Goal: Find specific page/section: Find specific page/section

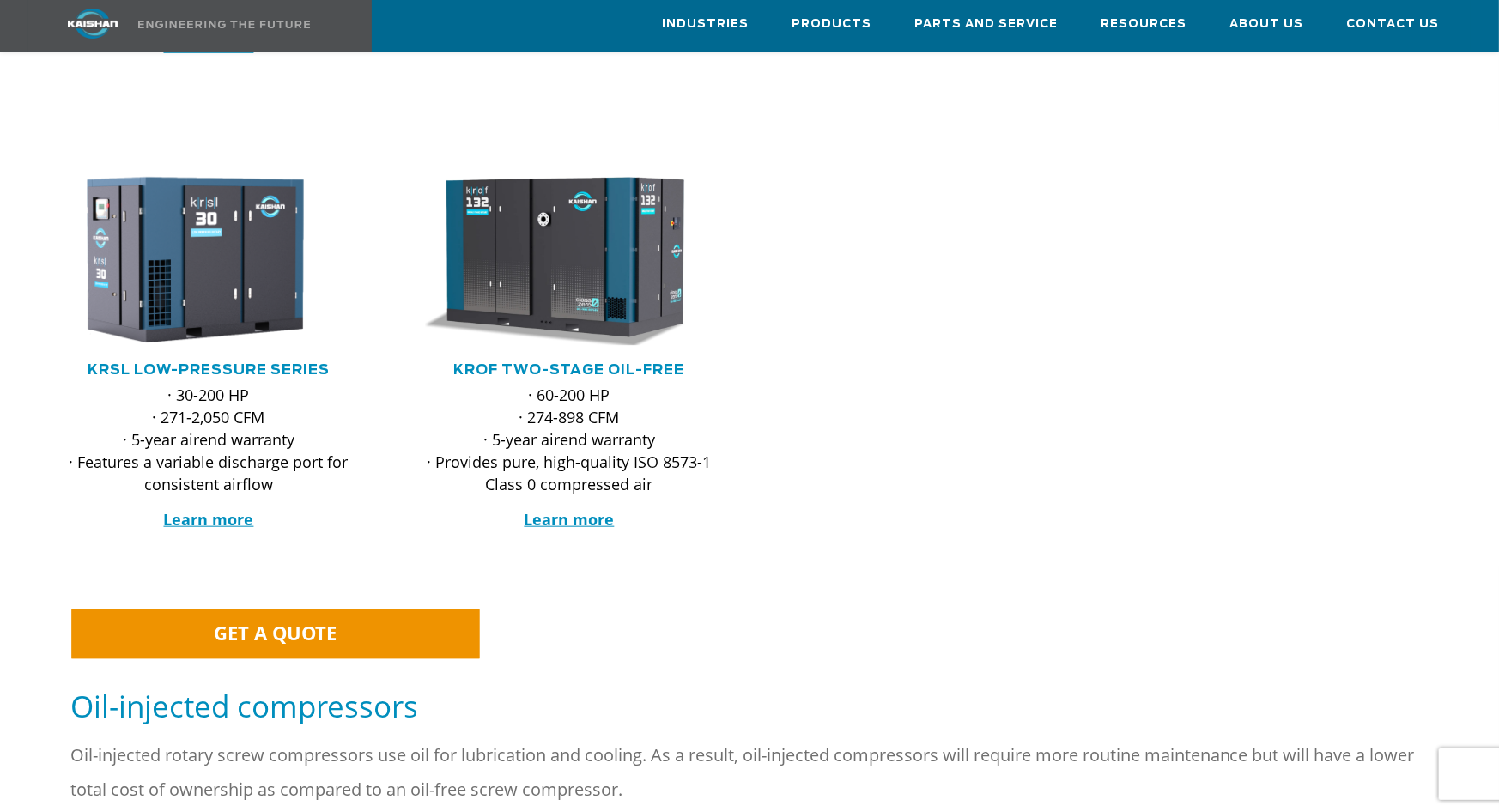
scroll to position [343, 0]
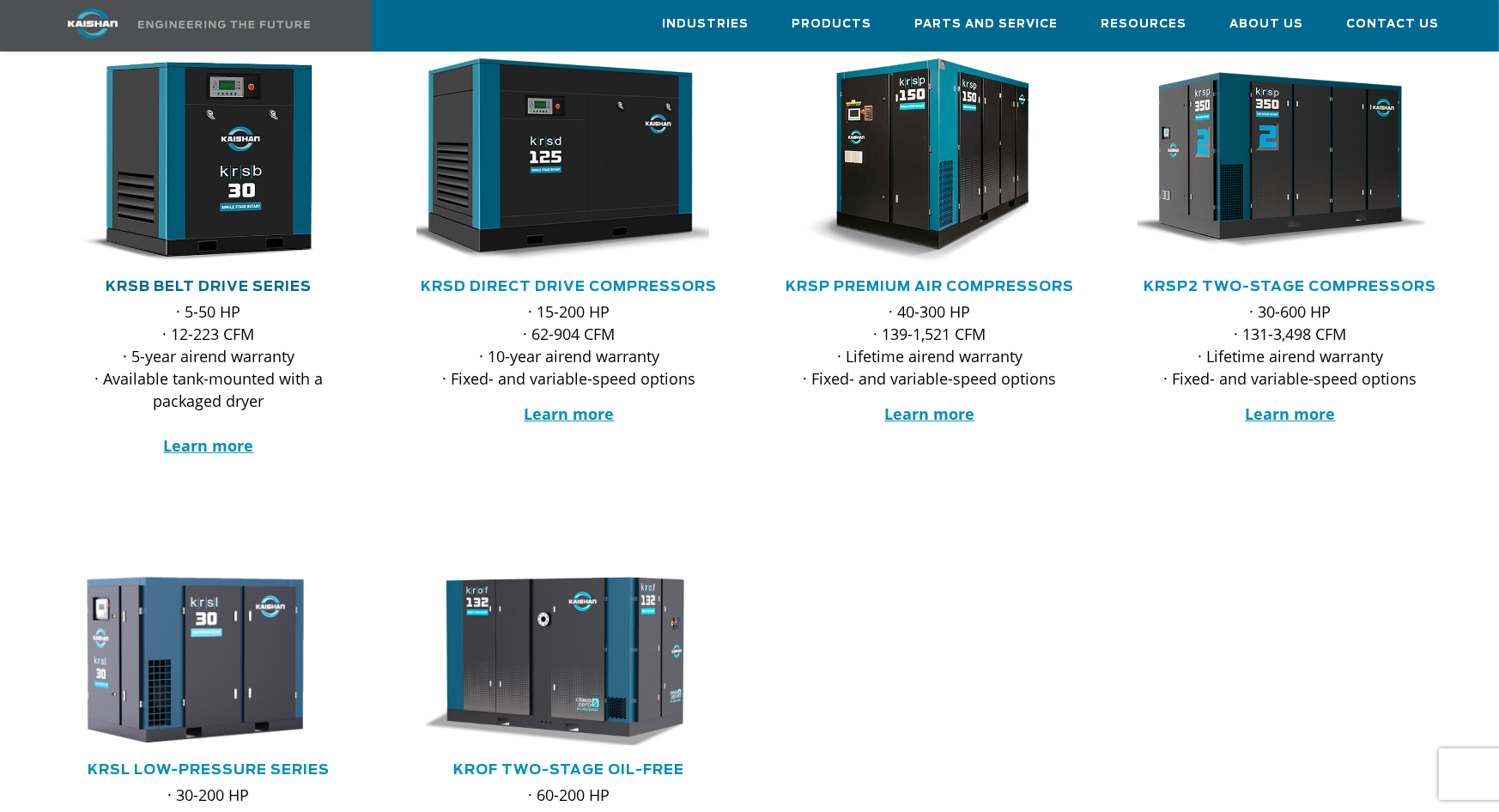
click at [193, 280] on link "KRSB Belt Drive Series" at bounding box center [209, 286] width 206 height 14
drag, startPoint x: 303, startPoint y: 430, endPoint x: 272, endPoint y: 429, distance: 31.0
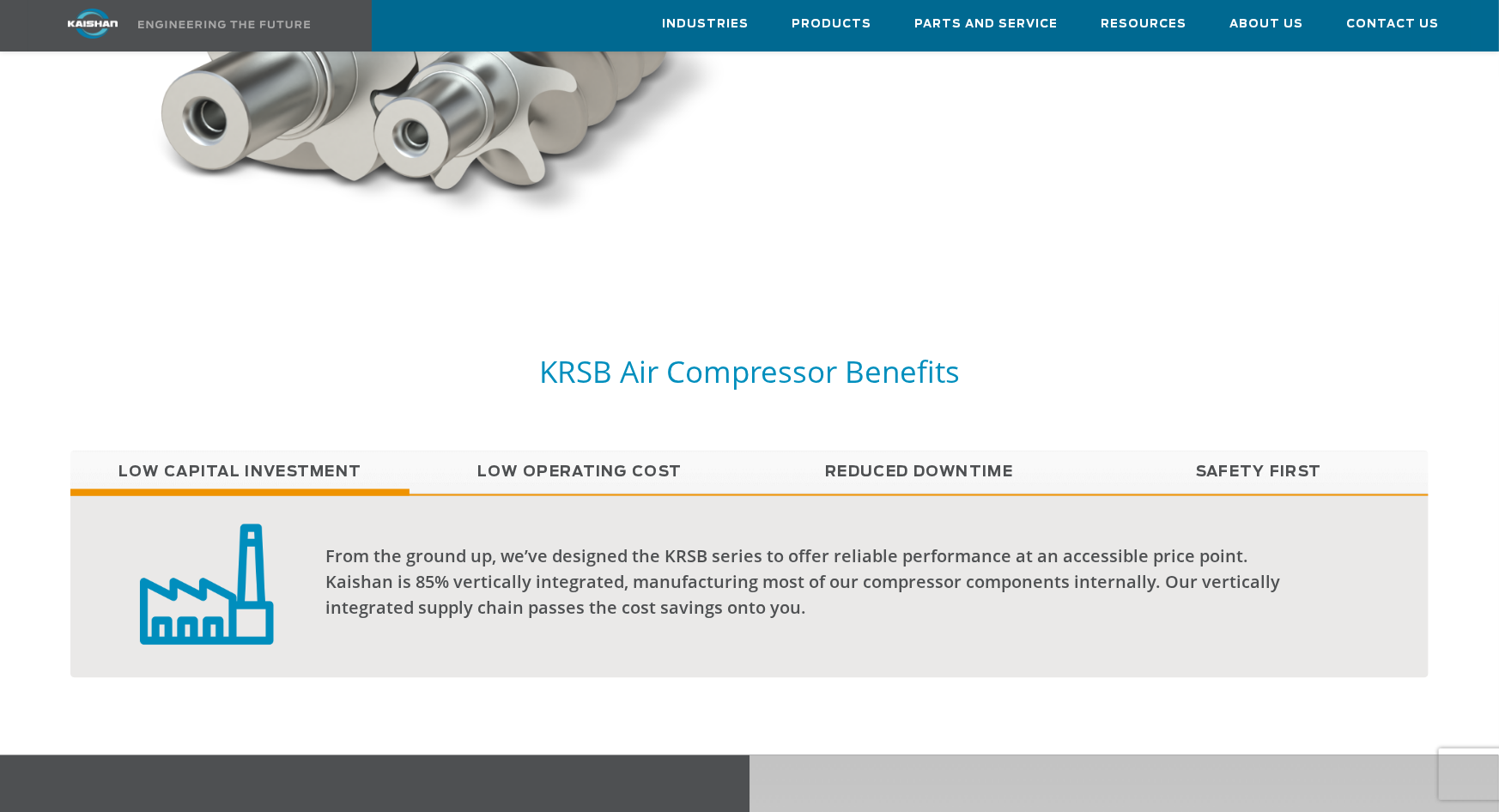
scroll to position [1316, 0]
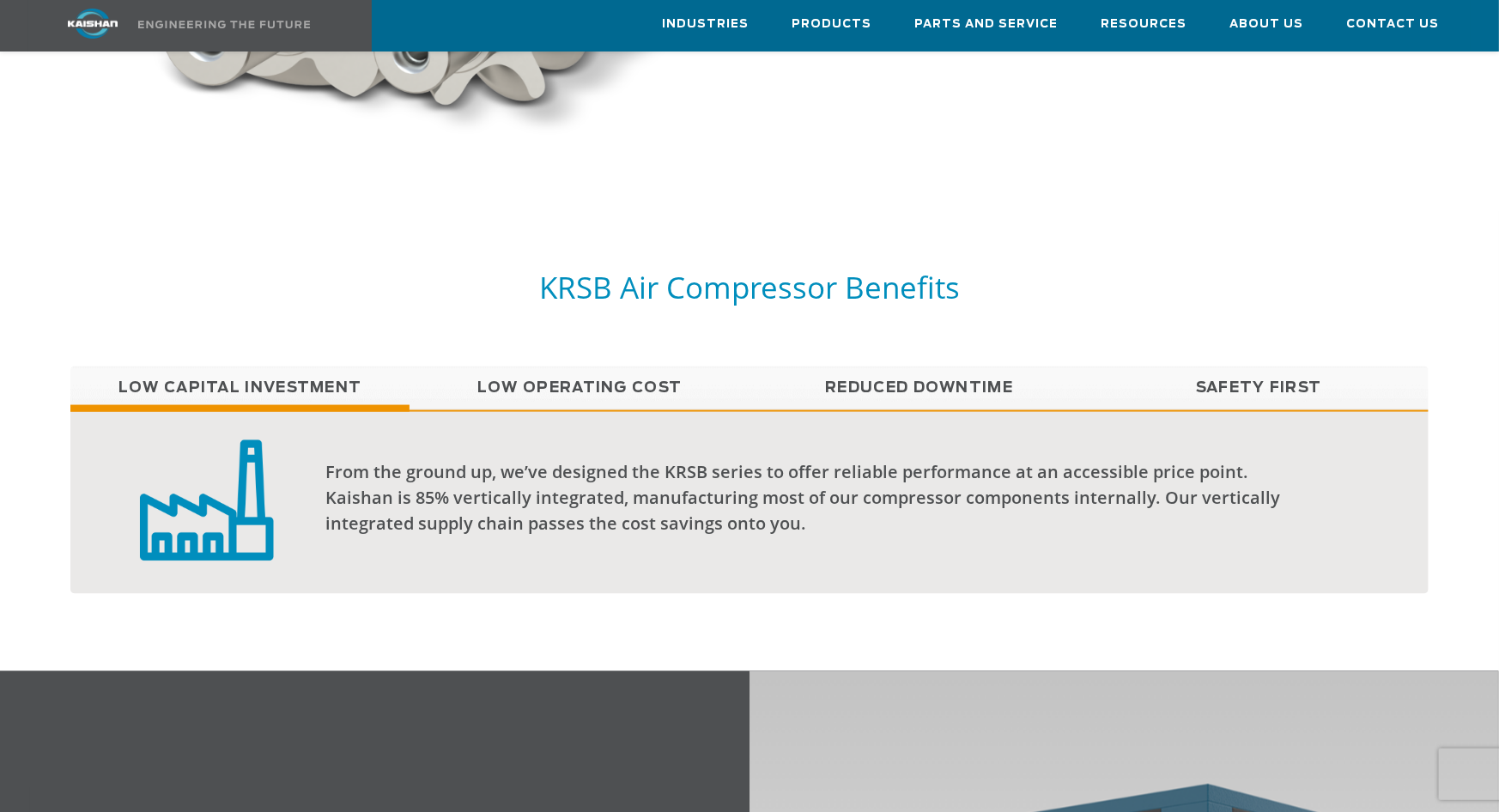
click at [662, 367] on link "Low Operating Cost" at bounding box center [579, 388] width 340 height 43
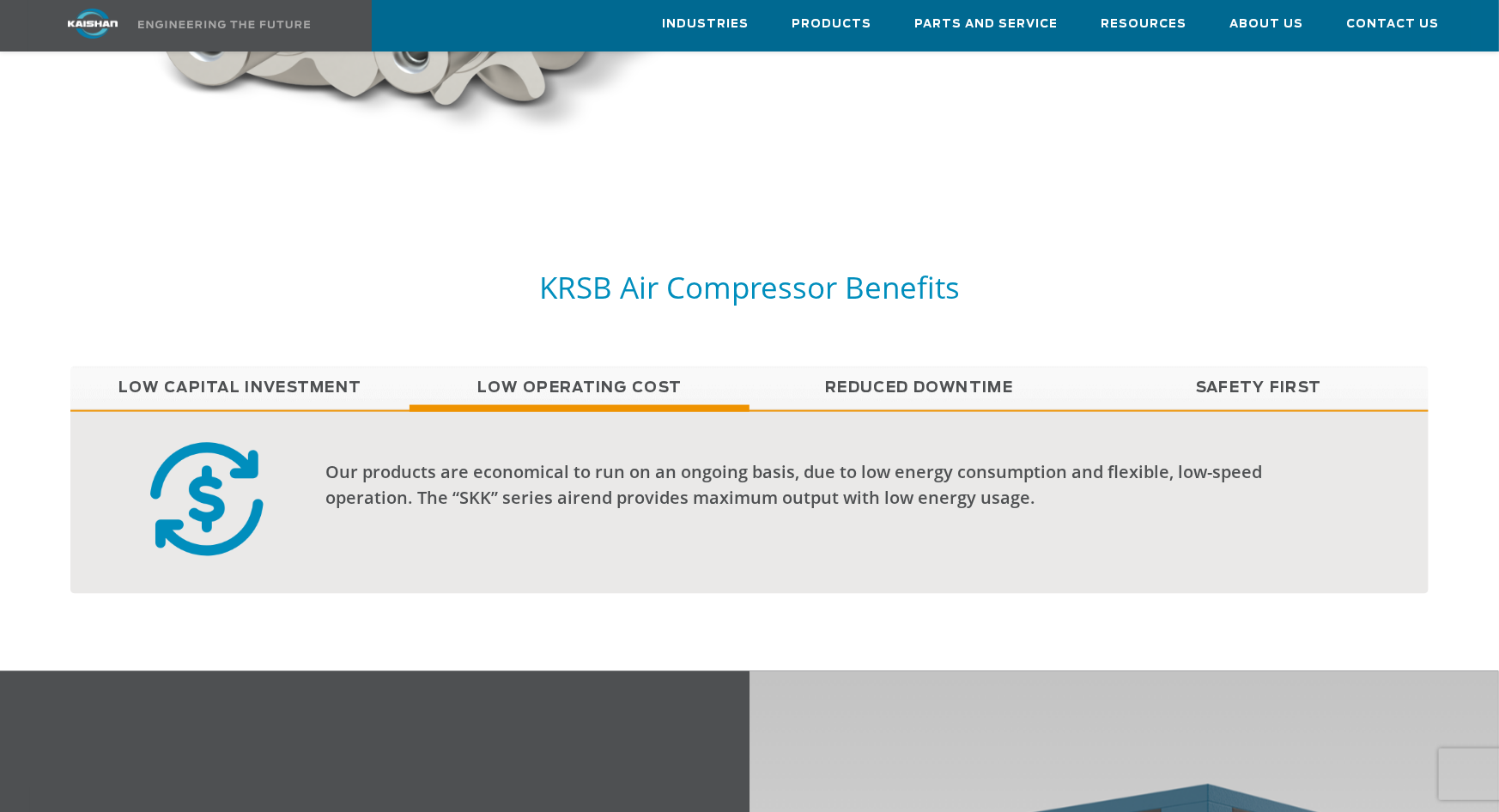
click at [912, 367] on link "Reduced Downtime" at bounding box center [920, 388] width 340 height 43
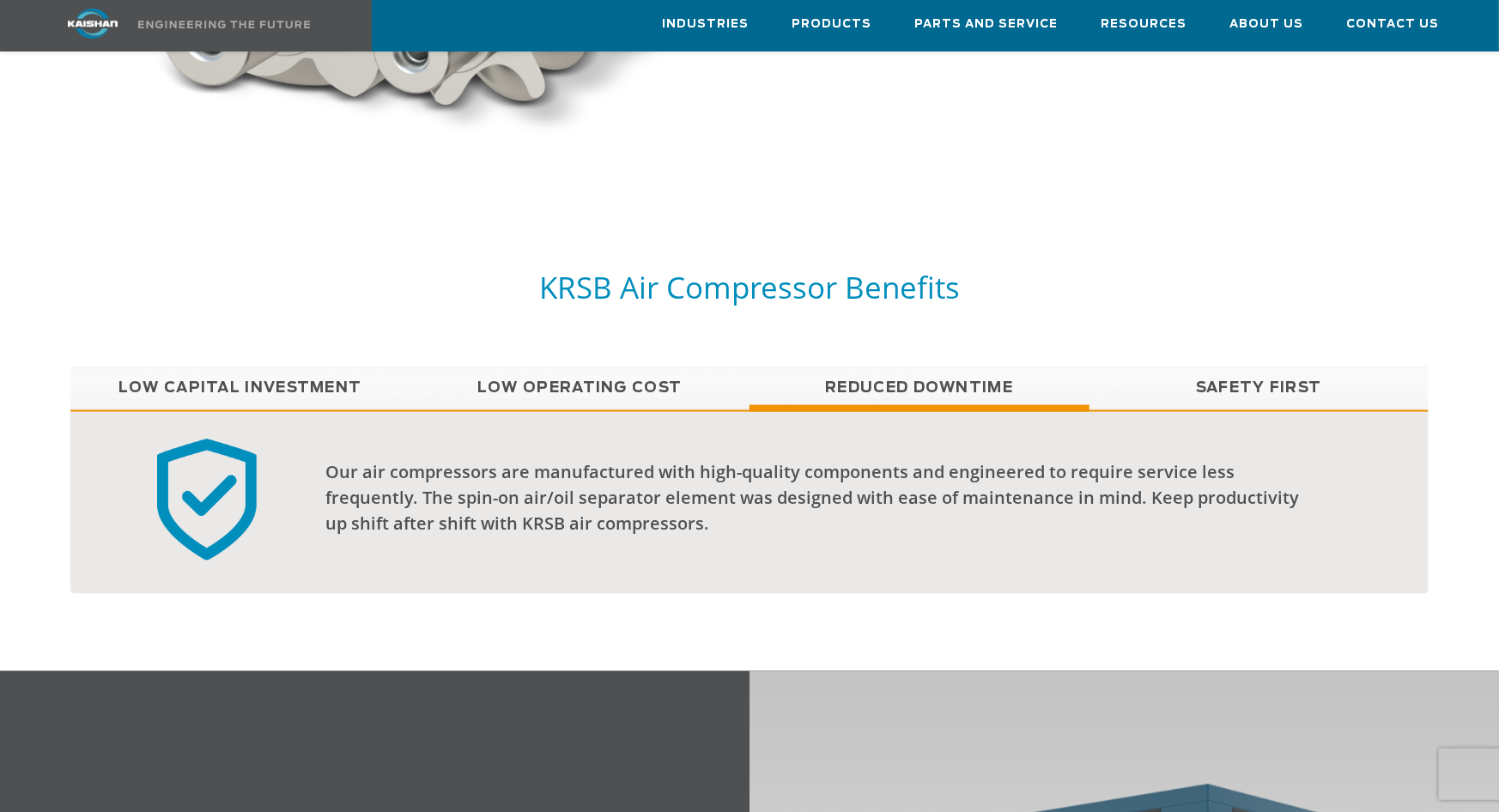
click at [1216, 367] on link "Safety First" at bounding box center [1259, 388] width 340 height 43
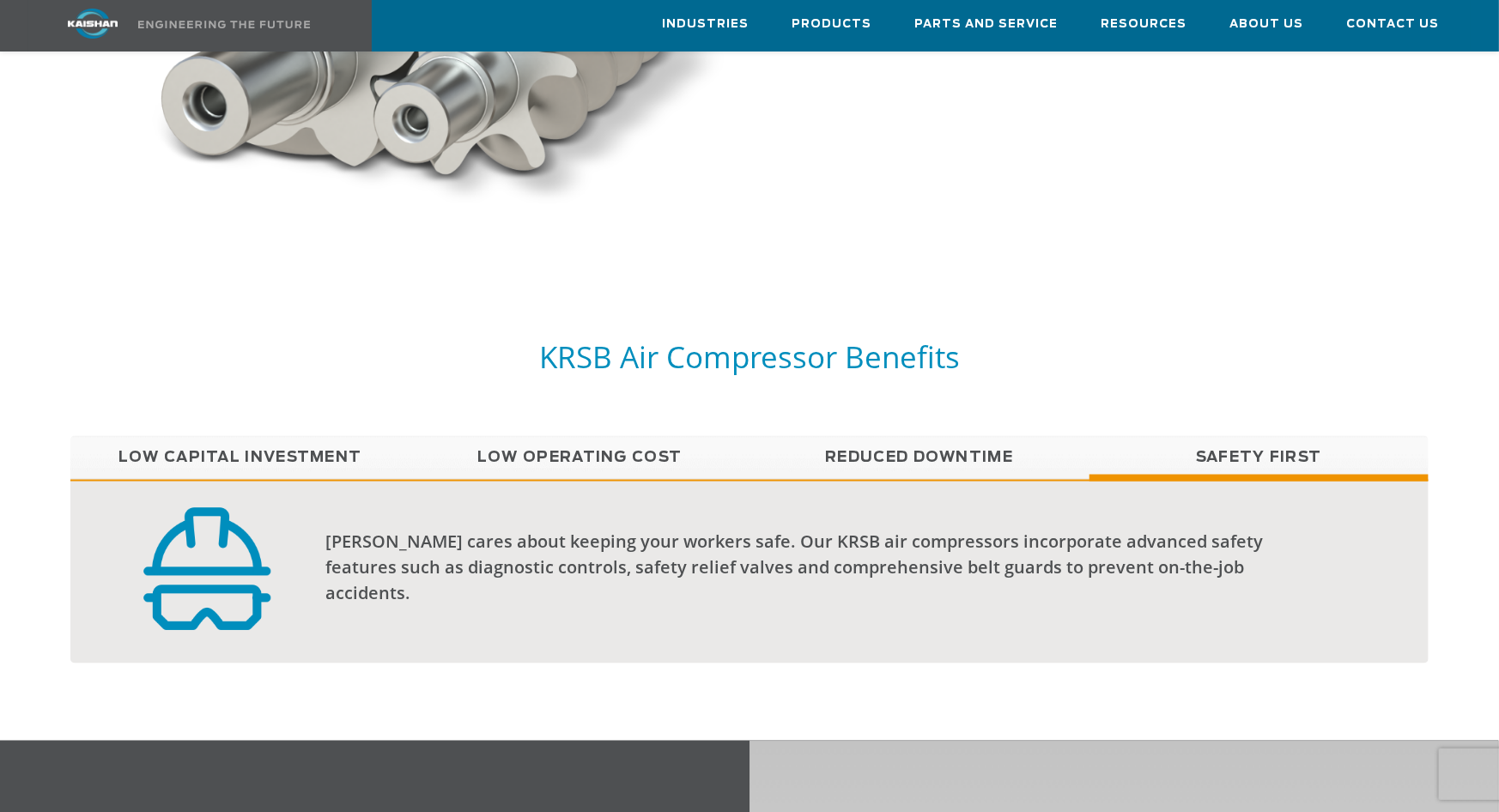
scroll to position [0, 0]
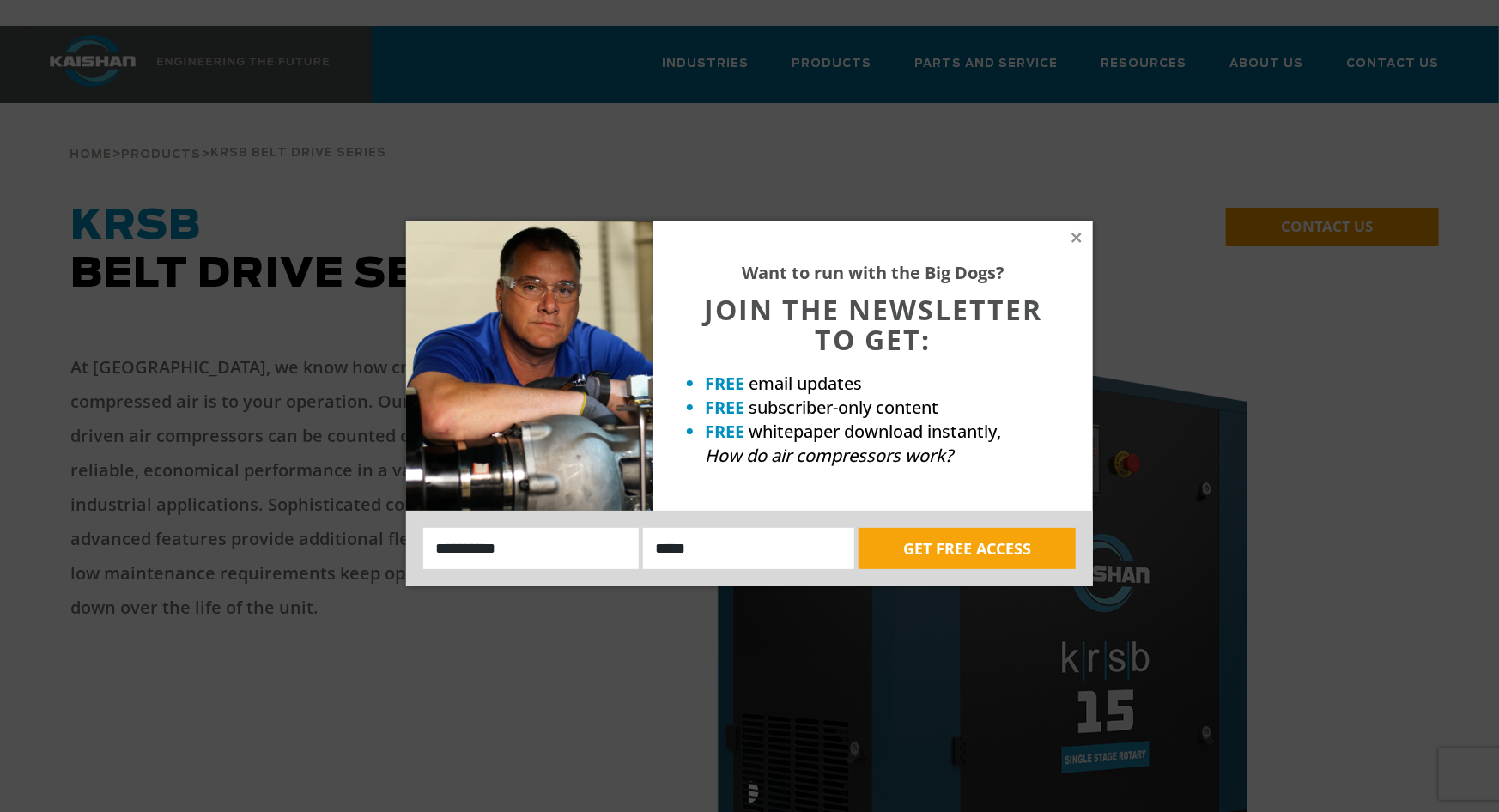
click at [978, 32] on div "Want to run with the Big Dogs? JOIN THE NEWSLETTER TO GET: FREE email updates F…" at bounding box center [750, 406] width 1499 height 812
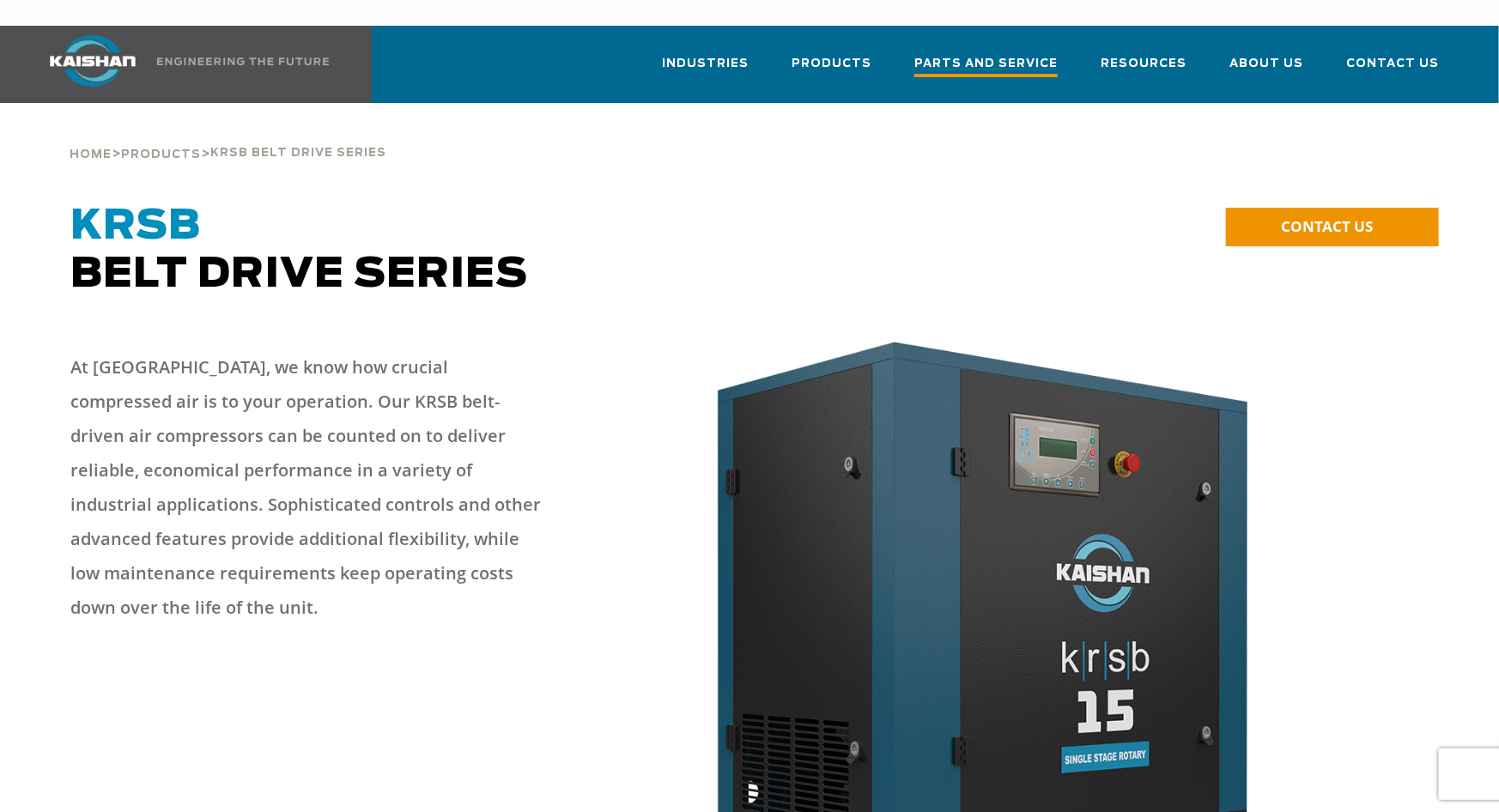
click at [1032, 55] on link "Parts and Service" at bounding box center [986, 72] width 143 height 62
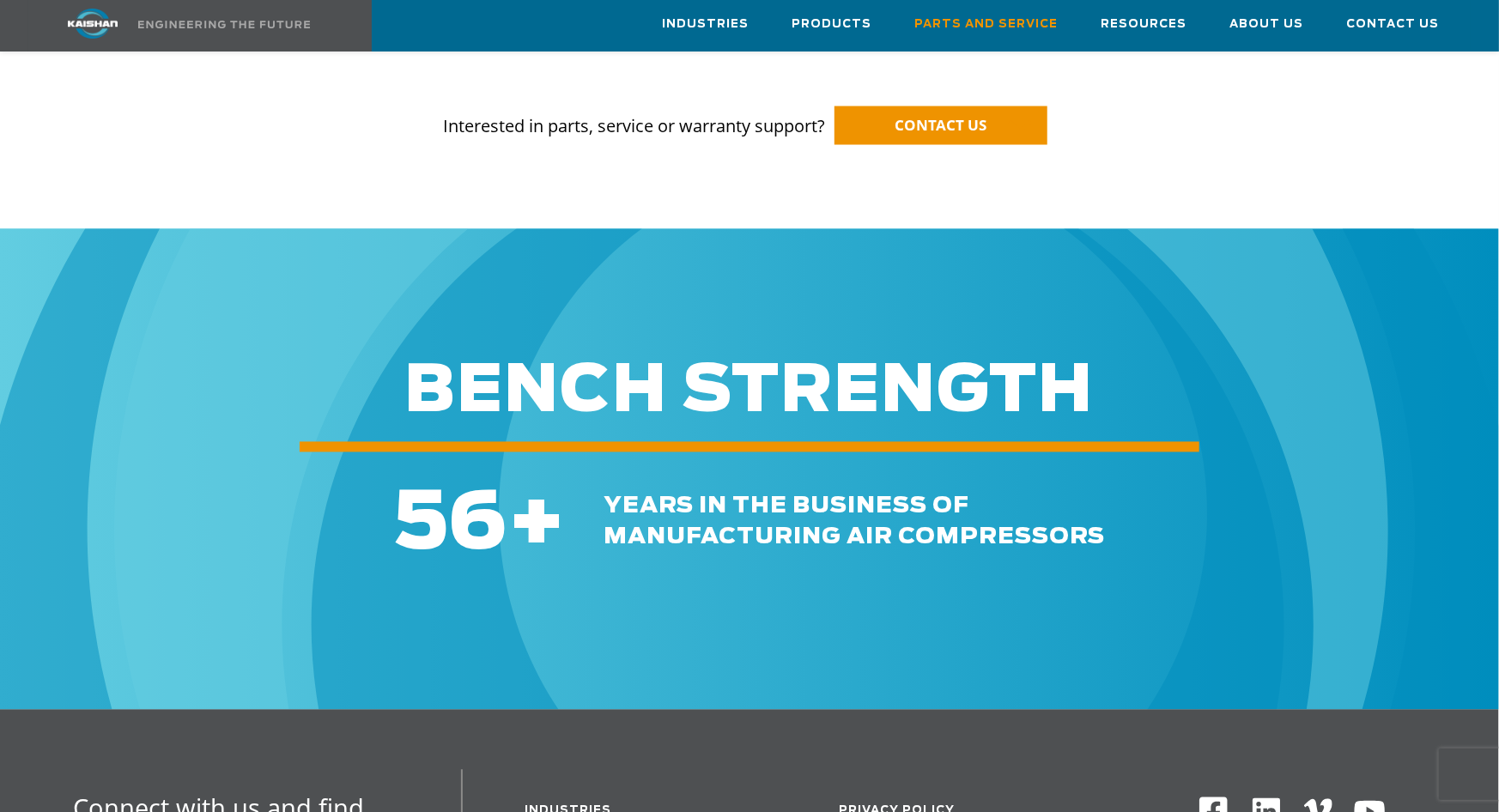
scroll to position [1945, 0]
